Goal: Task Accomplishment & Management: Complete application form

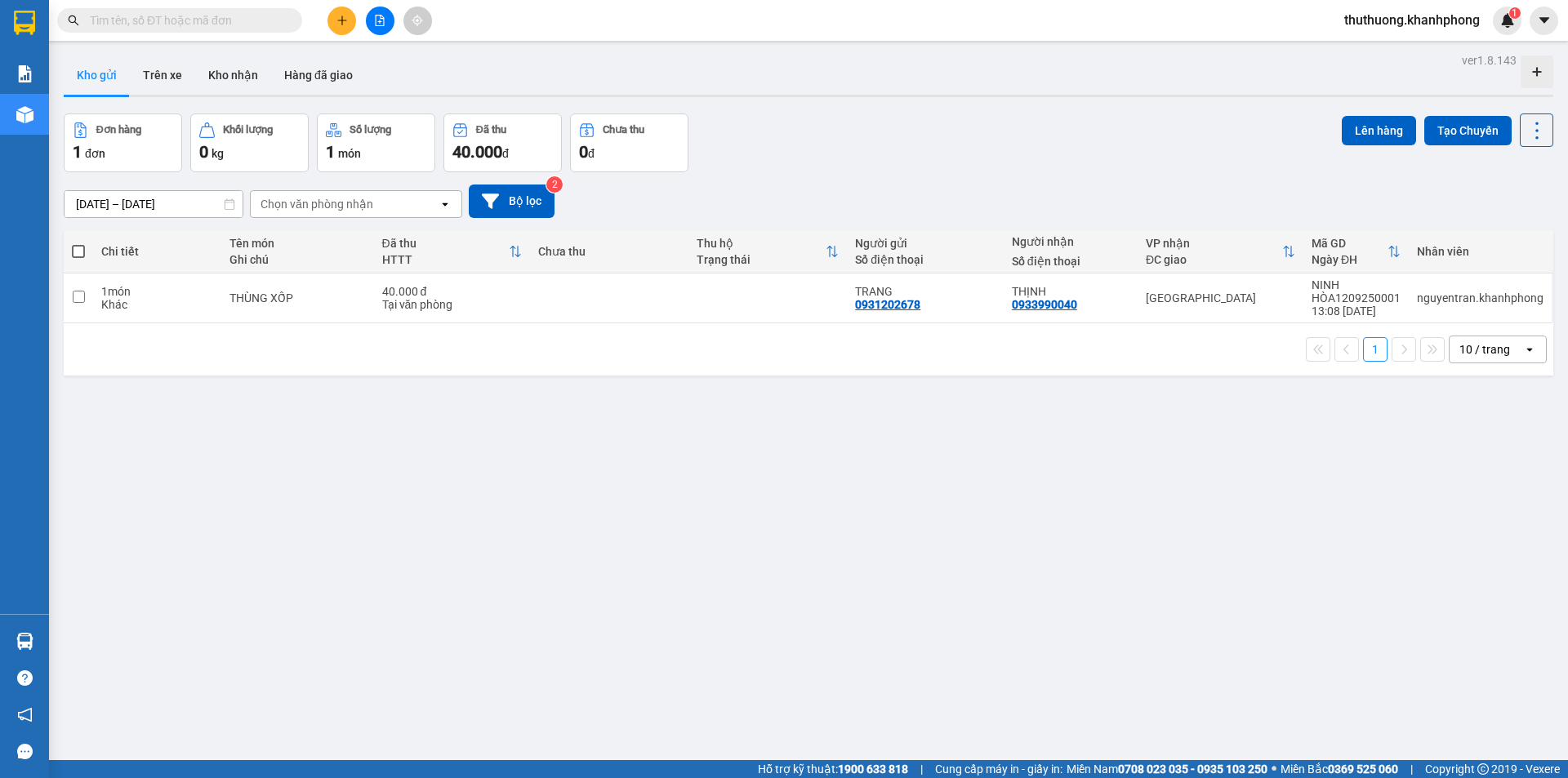
click at [1409, 18] on span "thuthuong.khanhphong" at bounding box center [1412, 20] width 162 height 21
click at [1393, 51] on span "Đăng xuất" at bounding box center [1418, 50] width 132 height 18
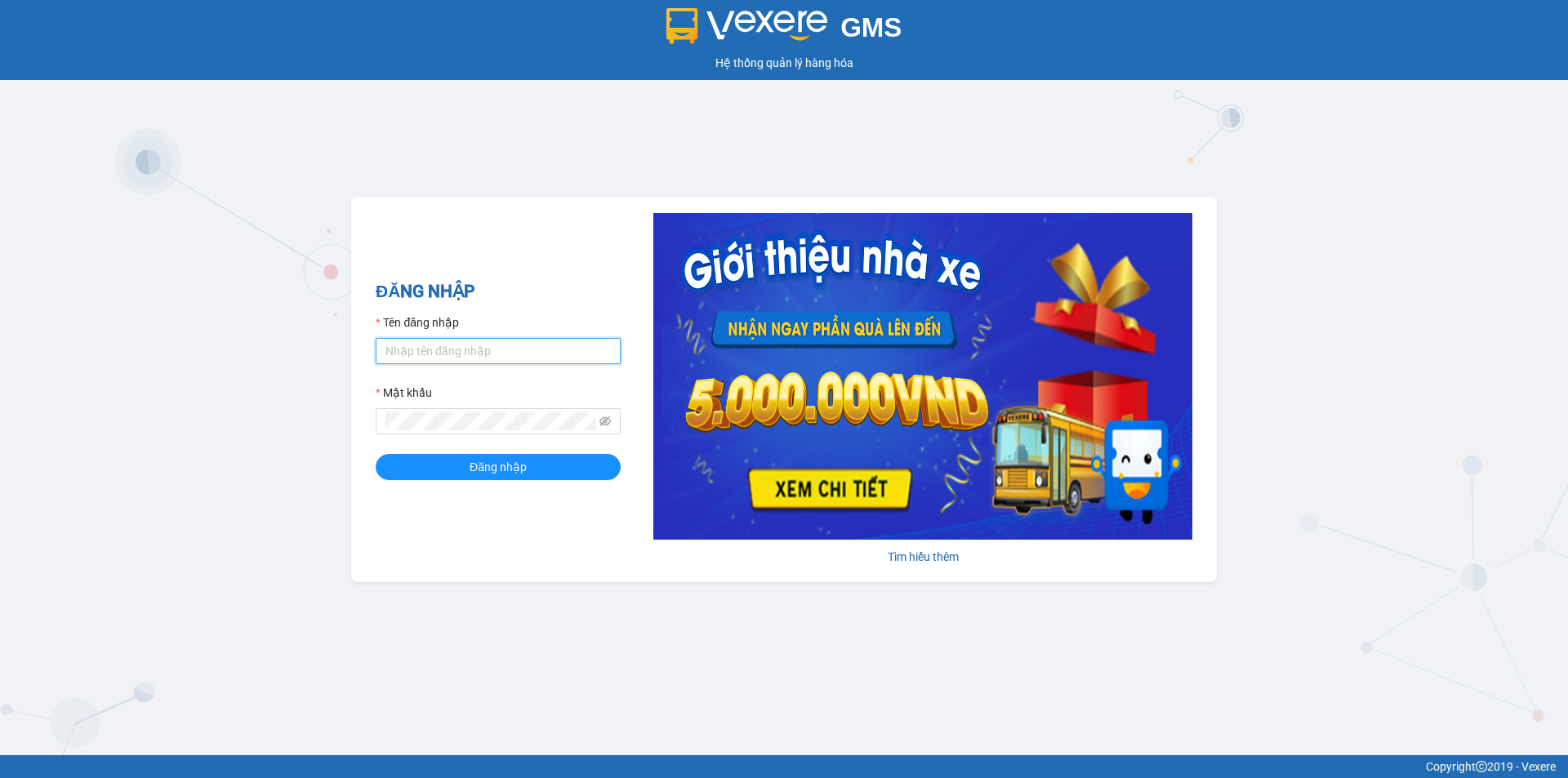
click at [419, 347] on input "Tên đăng nhập" at bounding box center [497, 351] width 245 height 27
type input "nguyentran.khanhphong"
click at [375, 454] on button "Đăng nhập" at bounding box center [497, 467] width 245 height 27
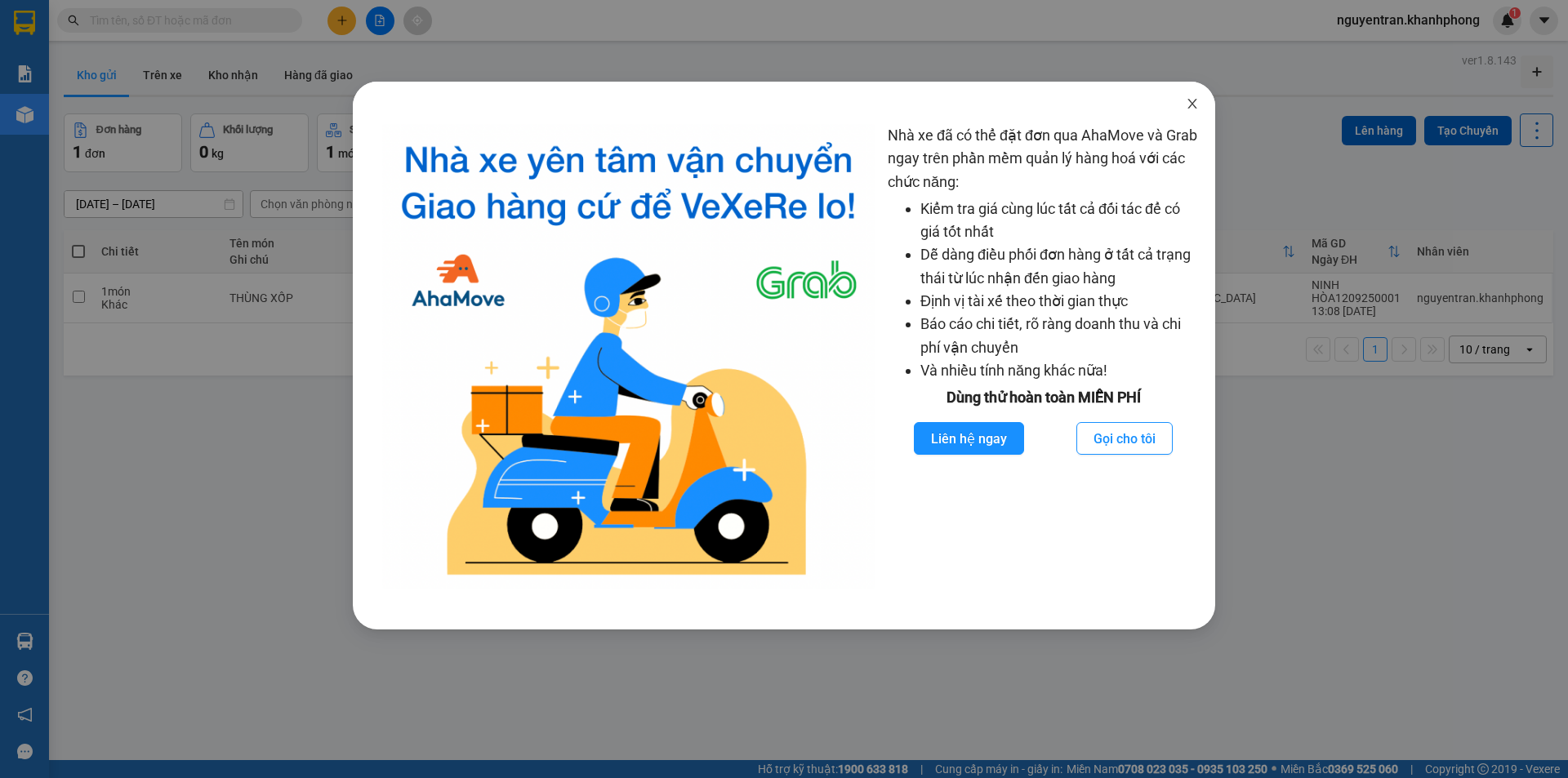
click at [1186, 108] on icon "close" at bounding box center [1192, 103] width 13 height 13
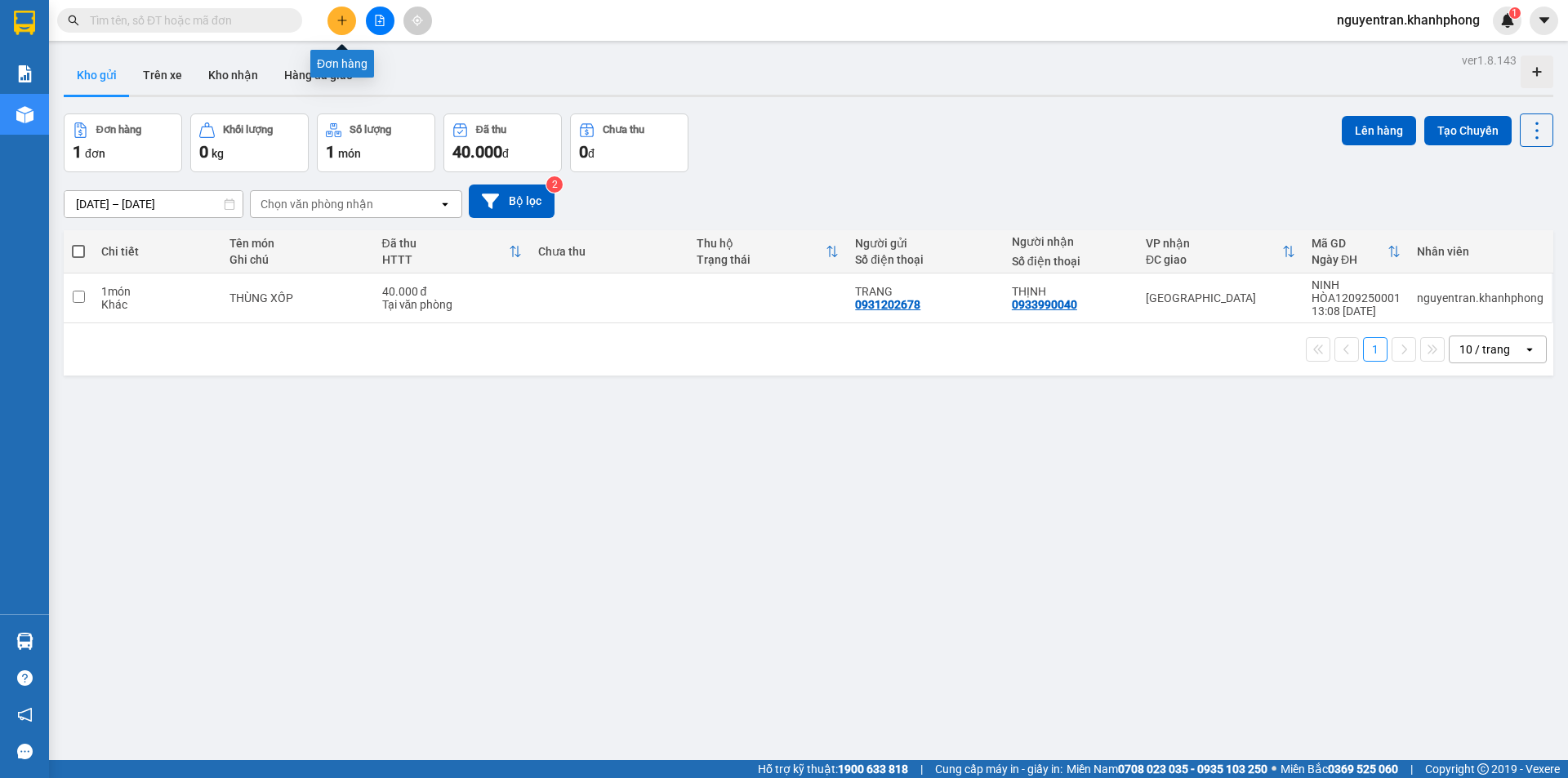
click at [337, 21] on icon "plus" at bounding box center [343, 21] width 12 height 12
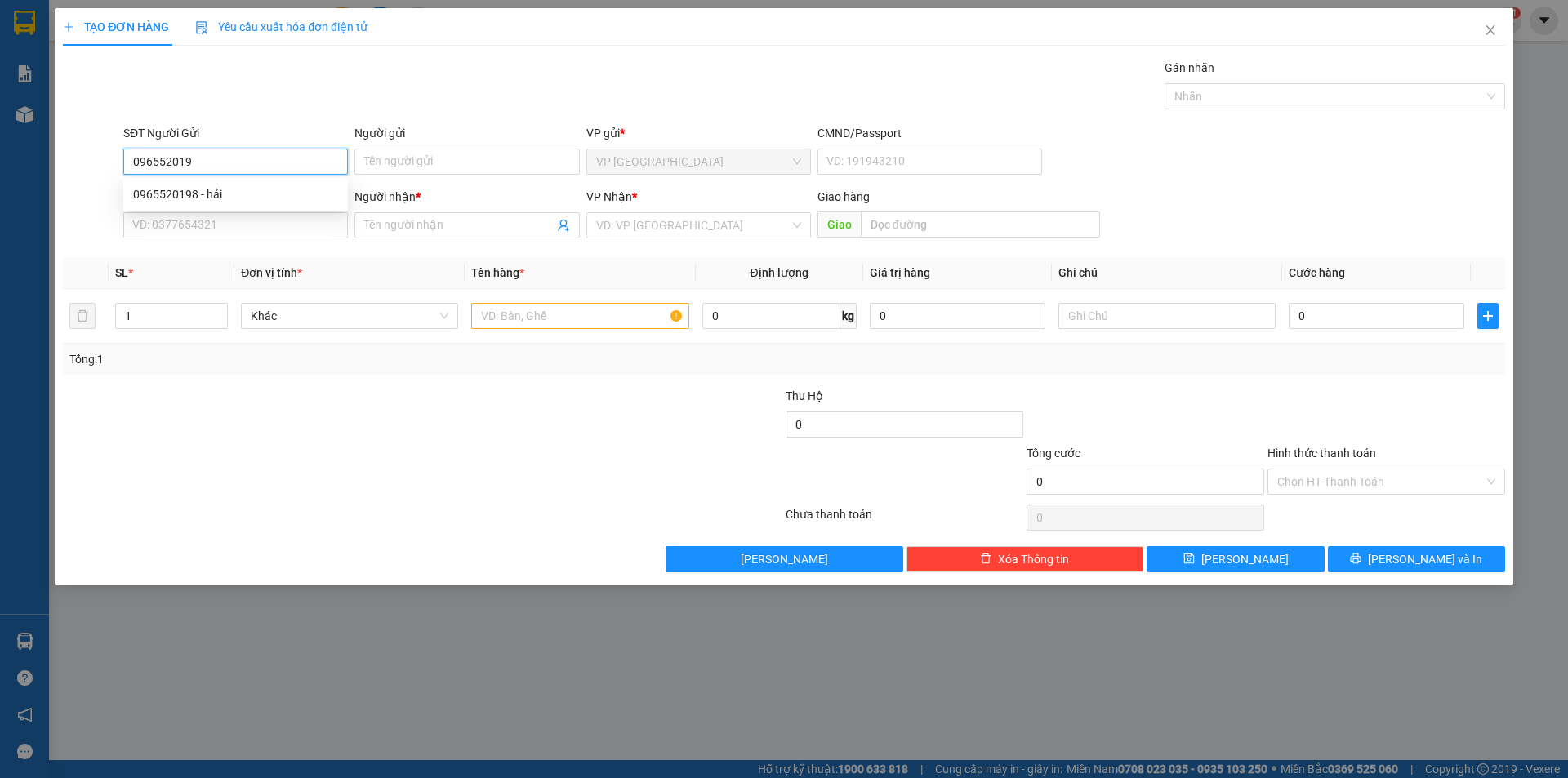
type input "0965520198"
click at [246, 198] on div "0965520198 - hải" at bounding box center [236, 194] width 205 height 18
type input "hải"
type input "0965520198"
click at [254, 234] on input "SĐT Người Nhận" at bounding box center [236, 225] width 225 height 27
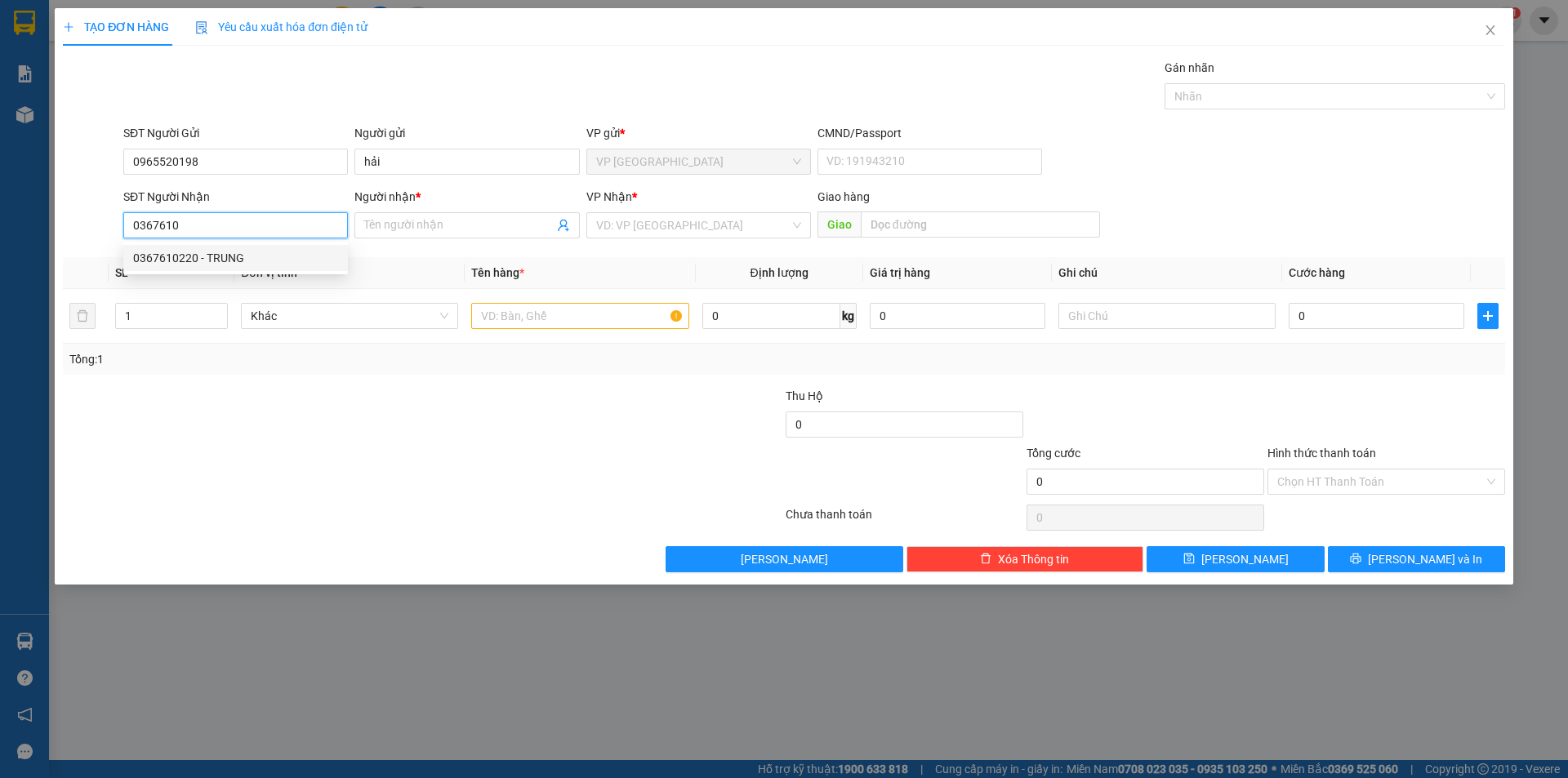
click at [258, 261] on div "0367610220 - TRUNG" at bounding box center [236, 258] width 205 height 18
type input "0367610220"
type input "TRUNG"
type input "0367610220"
click at [647, 322] on input "text" at bounding box center [580, 315] width 217 height 27
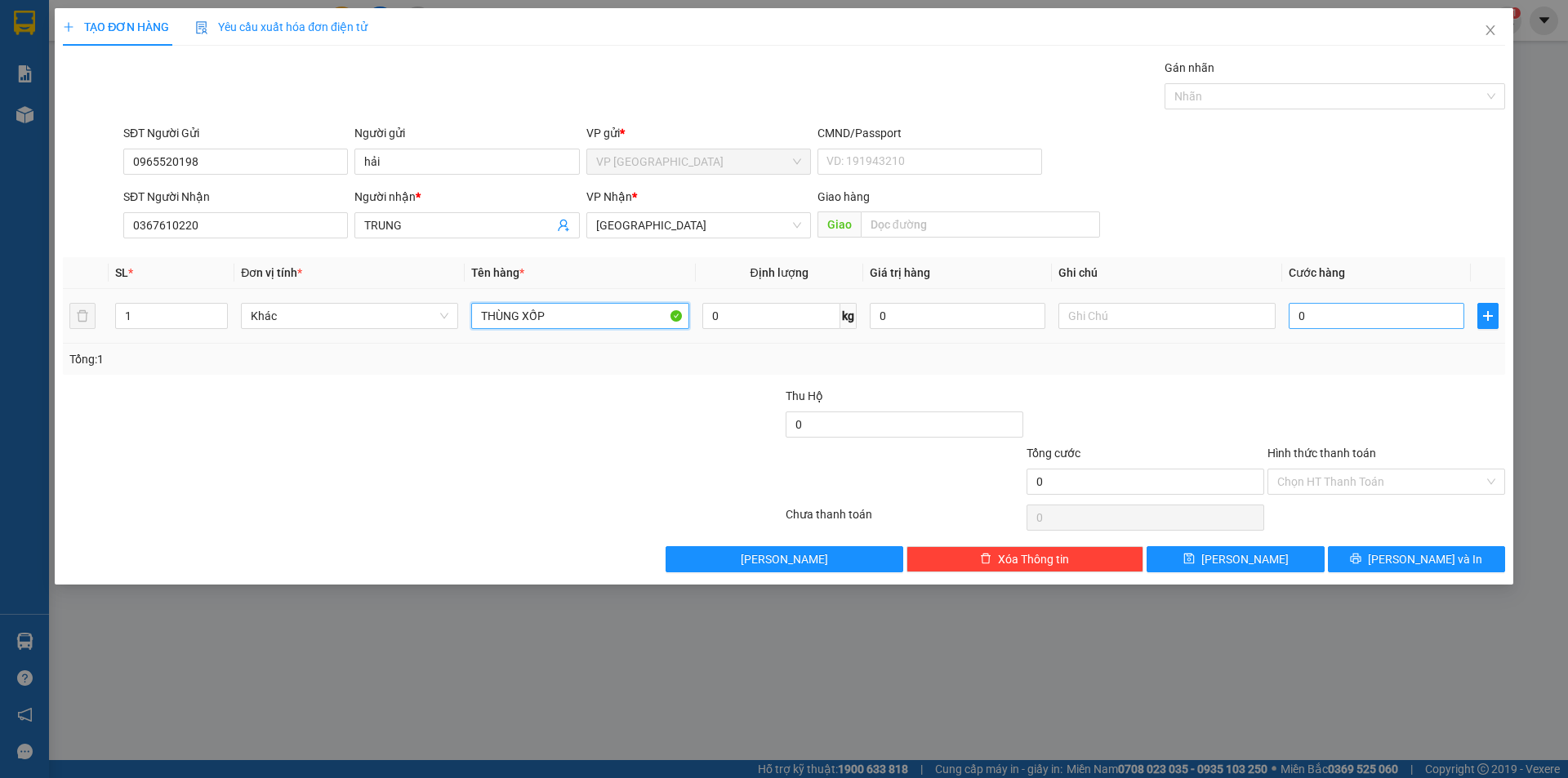
type input "THÙNG XỐP"
click at [1311, 312] on input "0" at bounding box center [1376, 315] width 176 height 27
type input "4"
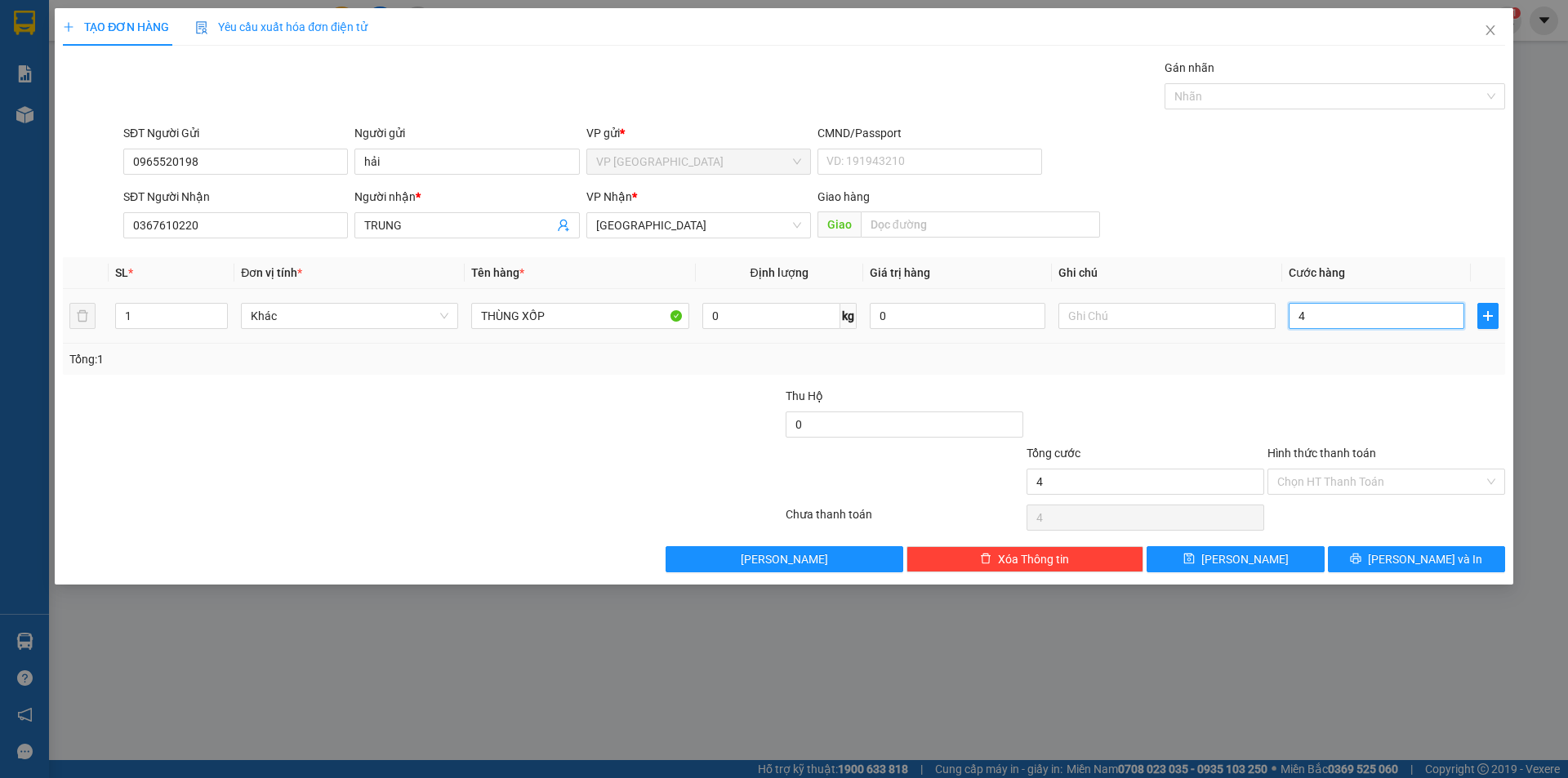
type input "40"
type input "400"
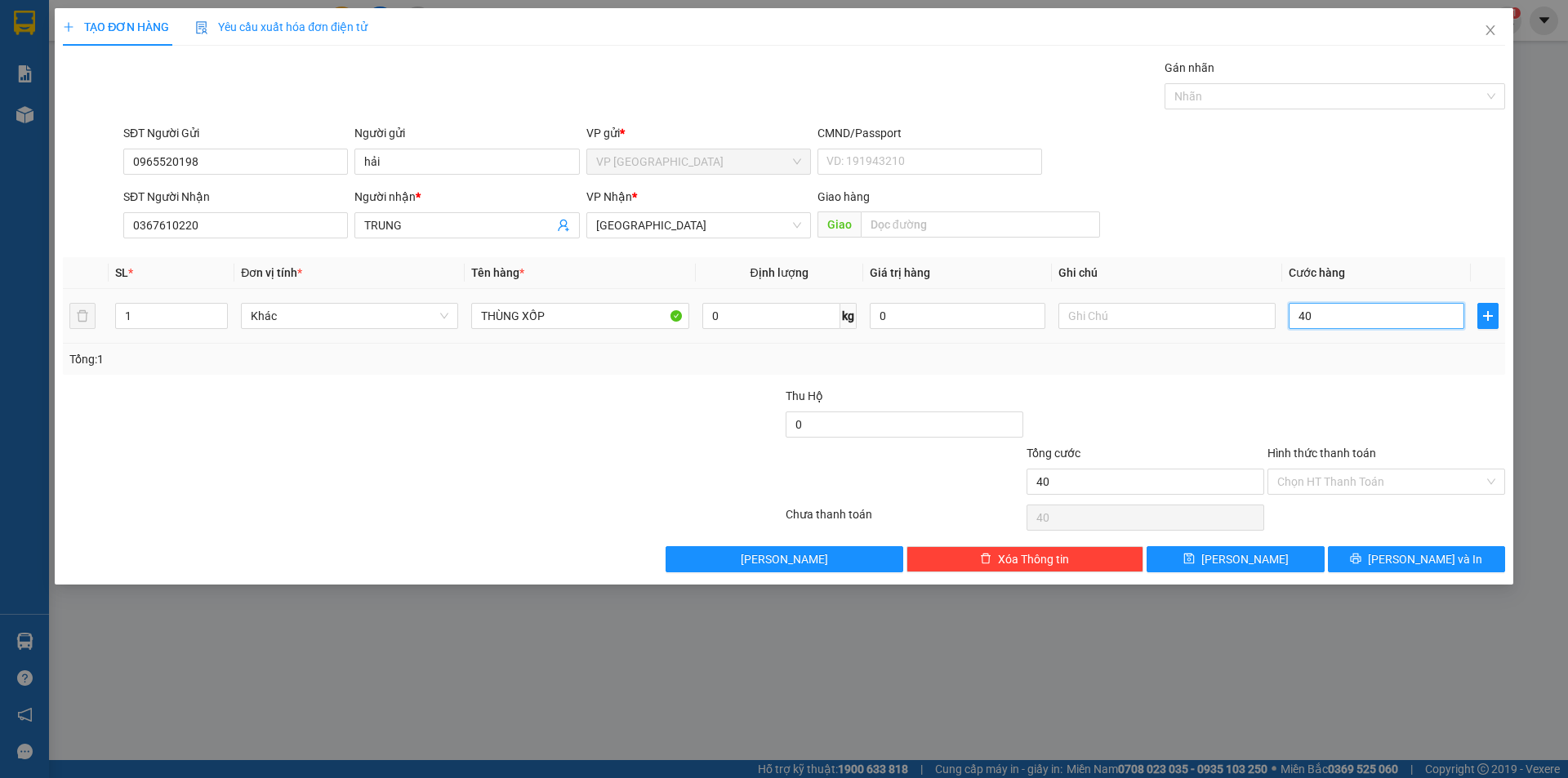
type input "400"
type input "4.000"
type input "40.000"
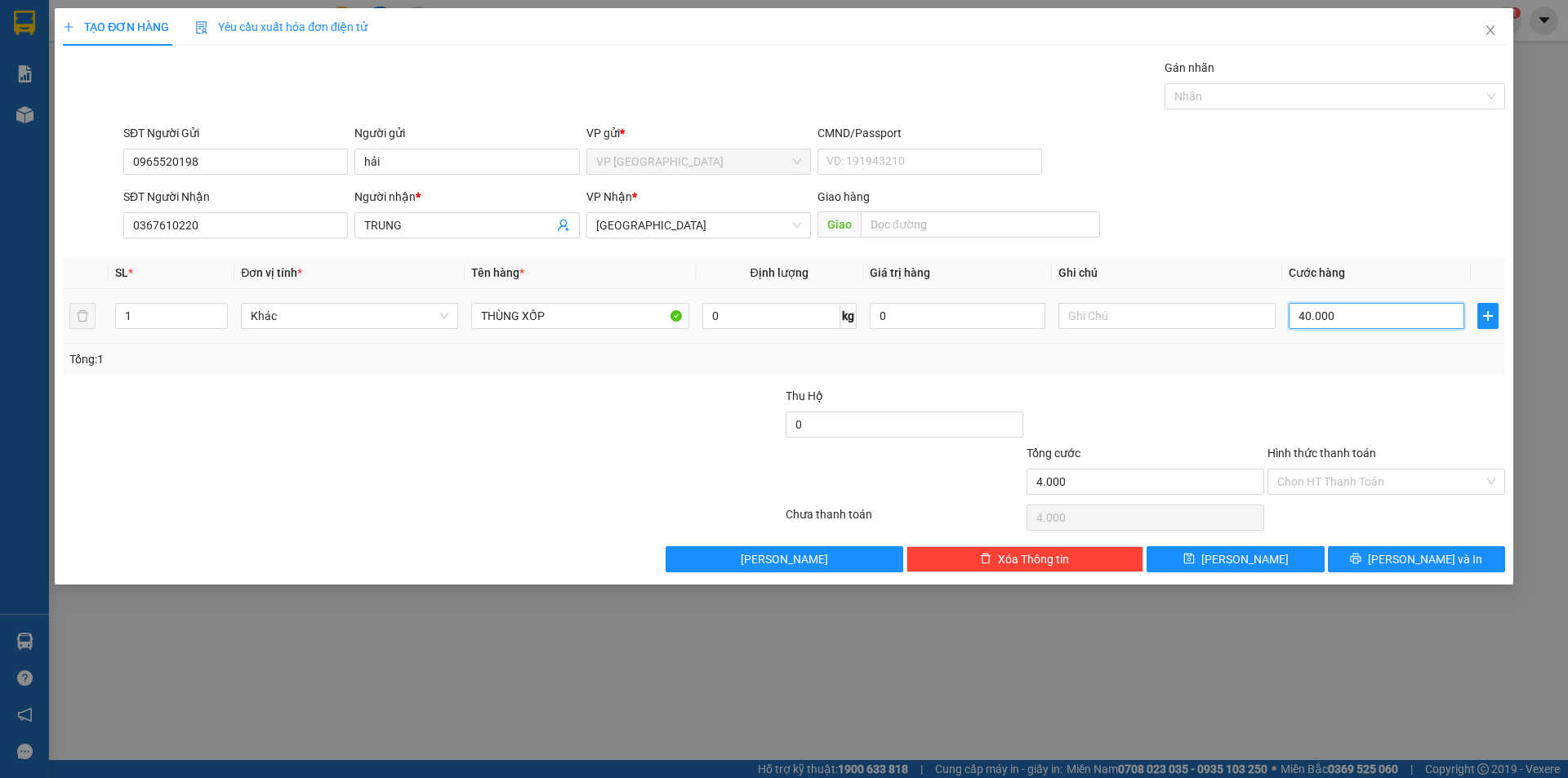
type input "40.000"
click at [1338, 485] on input "Hình thức thanh toán" at bounding box center [1380, 481] width 206 height 25
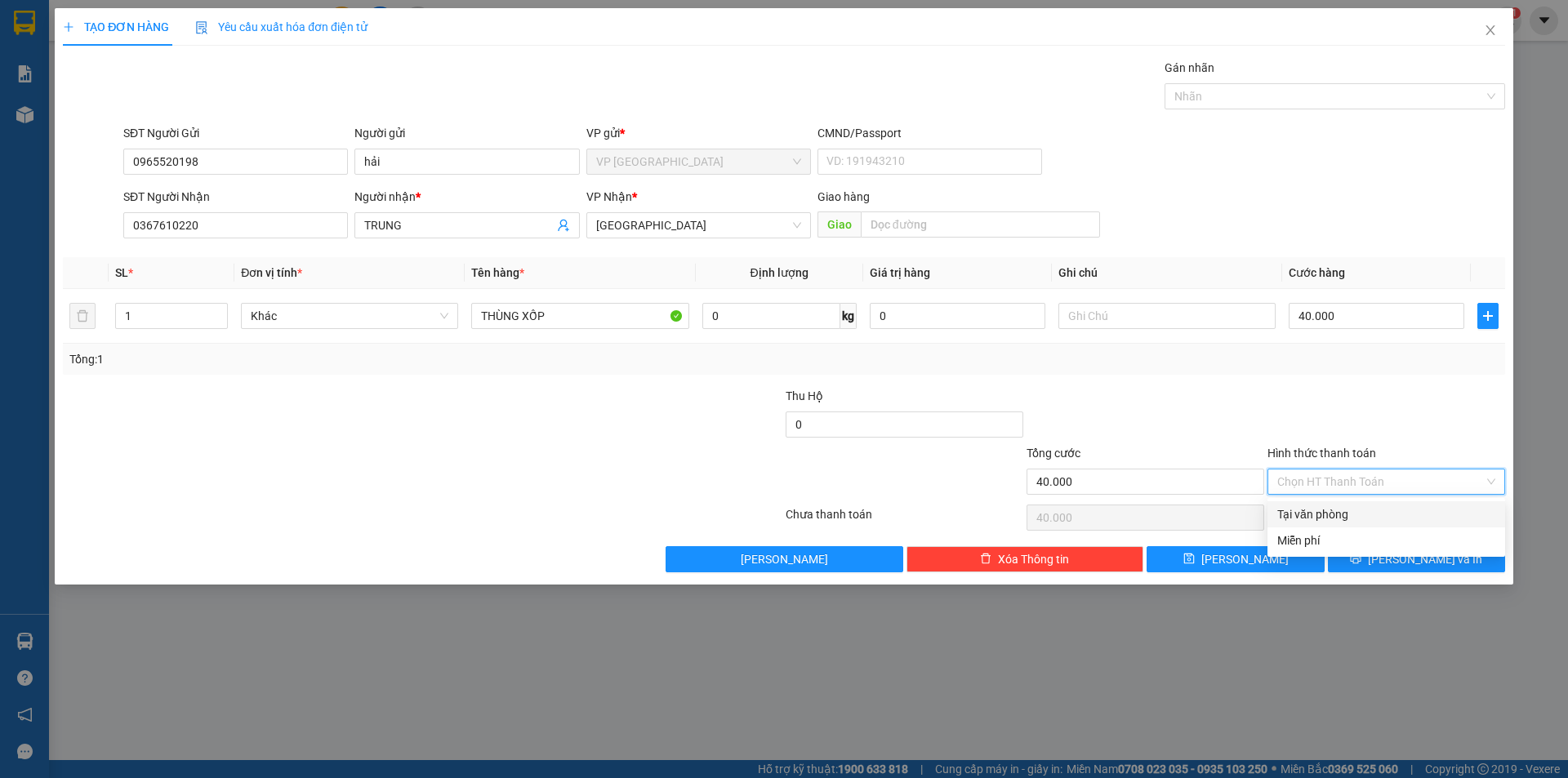
click at [1323, 510] on div "Tại văn phòng" at bounding box center [1386, 515] width 218 height 18
type input "0"
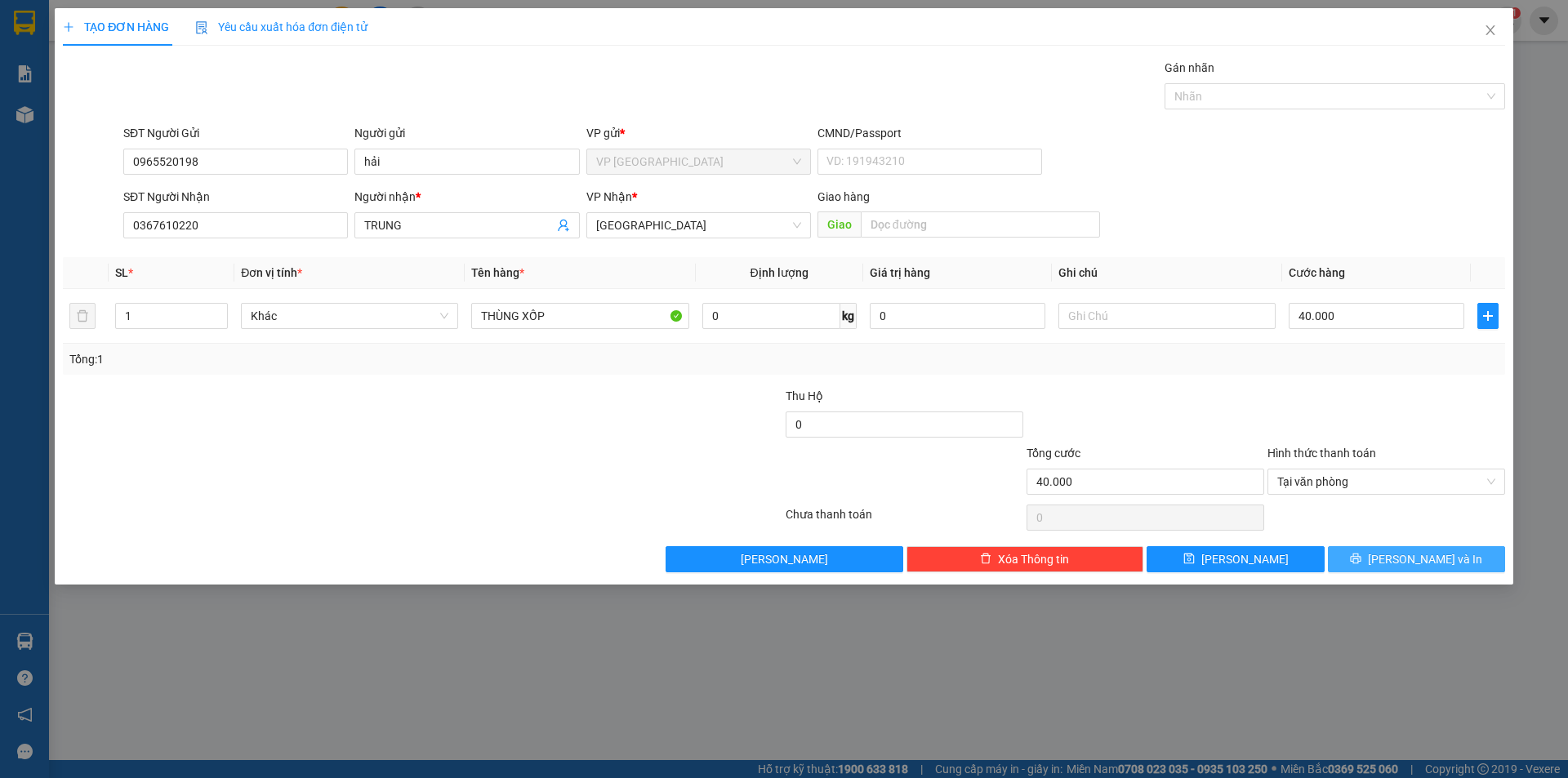
click at [1427, 550] on span "[PERSON_NAME] và In" at bounding box center [1426, 559] width 114 height 18
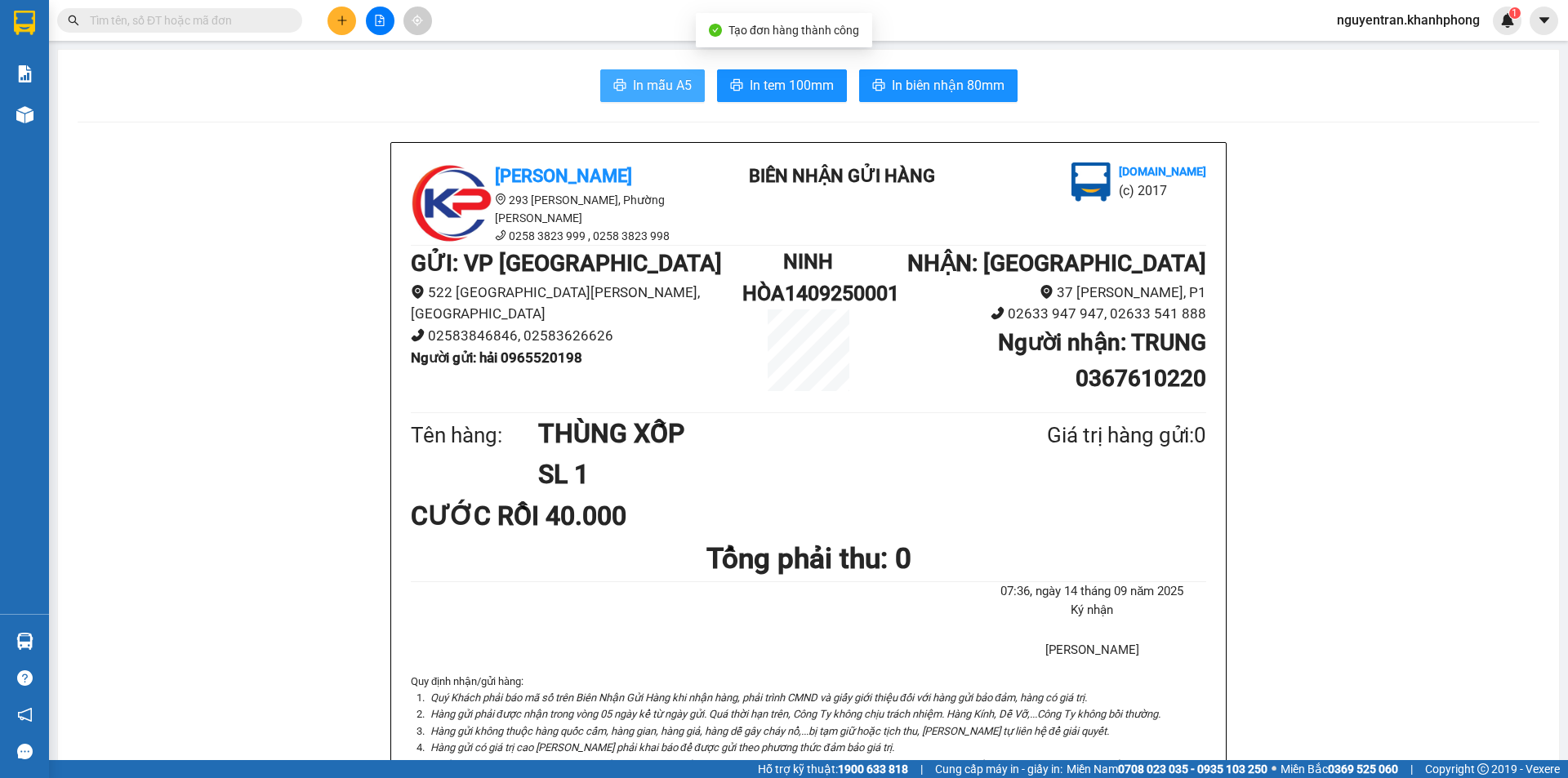
click at [613, 79] on button "In mẫu A5" at bounding box center [652, 85] width 104 height 32
